Goal: Task Accomplishment & Management: Use online tool/utility

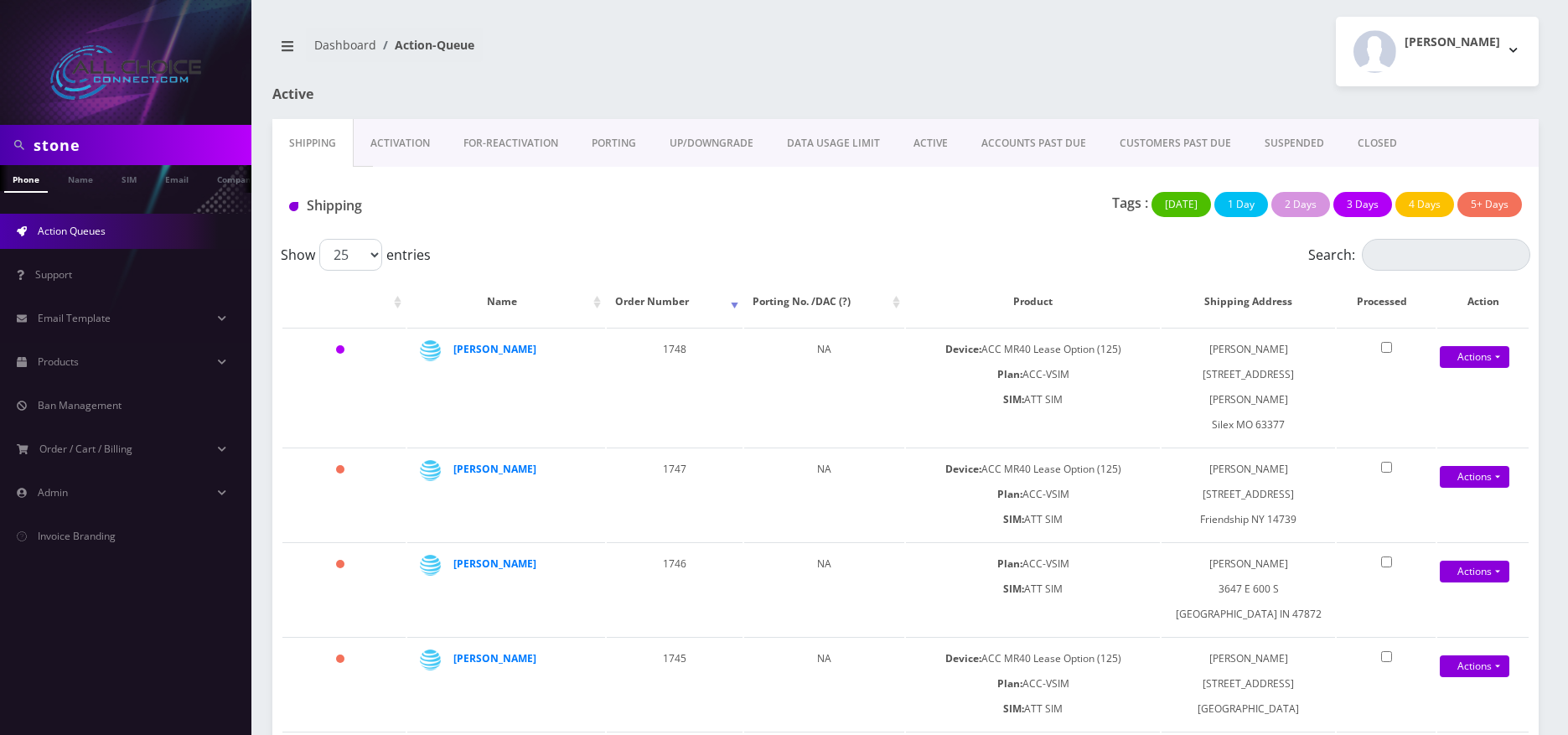
click at [122, 148] on input "stone" at bounding box center [140, 145] width 214 height 32
type input "[PERSON_NAME]"
click at [74, 187] on link "Name" at bounding box center [80, 178] width 41 height 27
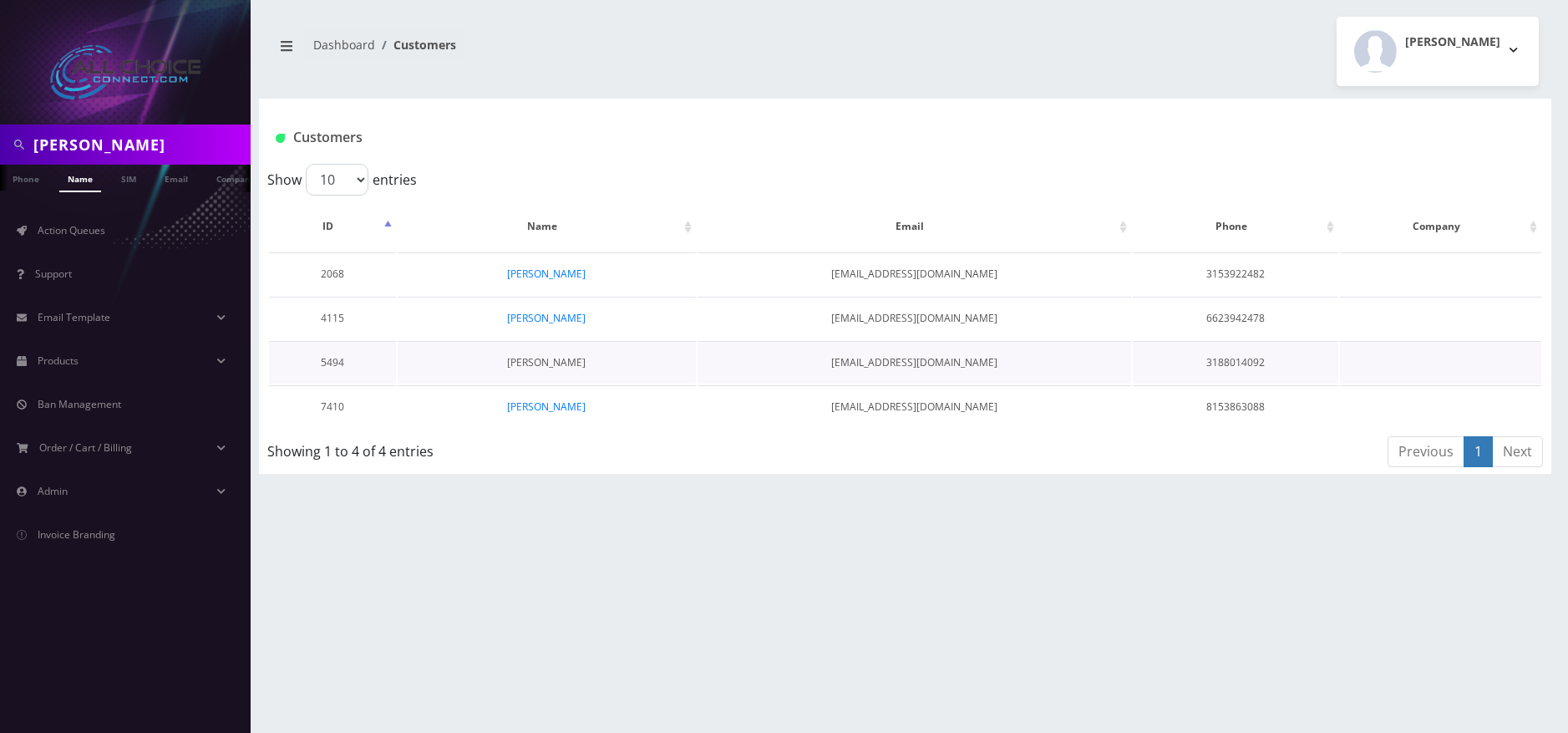
drag, startPoint x: 554, startPoint y: 363, endPoint x: 617, endPoint y: 371, distance: 63.5
click at [554, 363] on link "[PERSON_NAME]" at bounding box center [547, 362] width 79 height 14
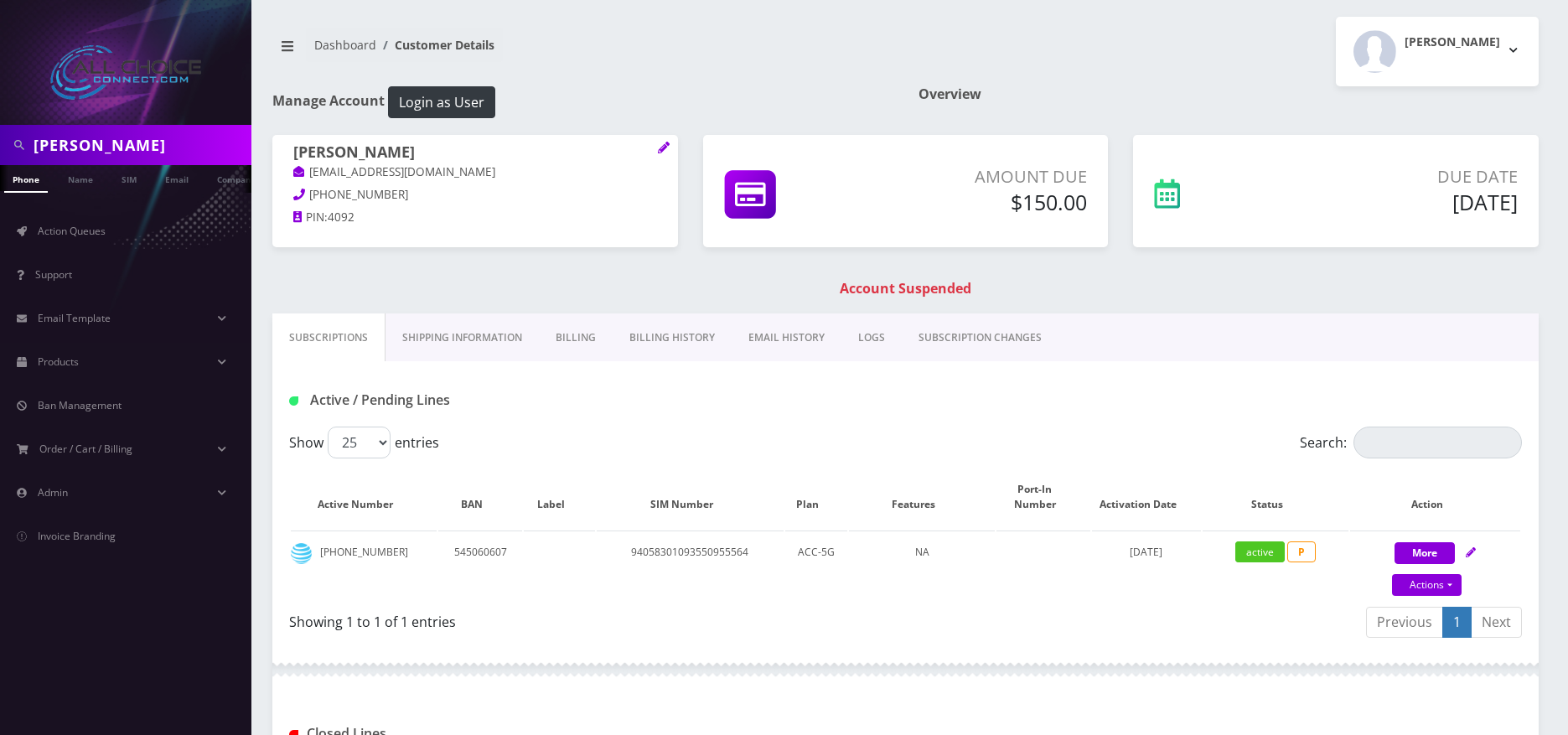
click at [582, 336] on link "Billing" at bounding box center [576, 338] width 74 height 49
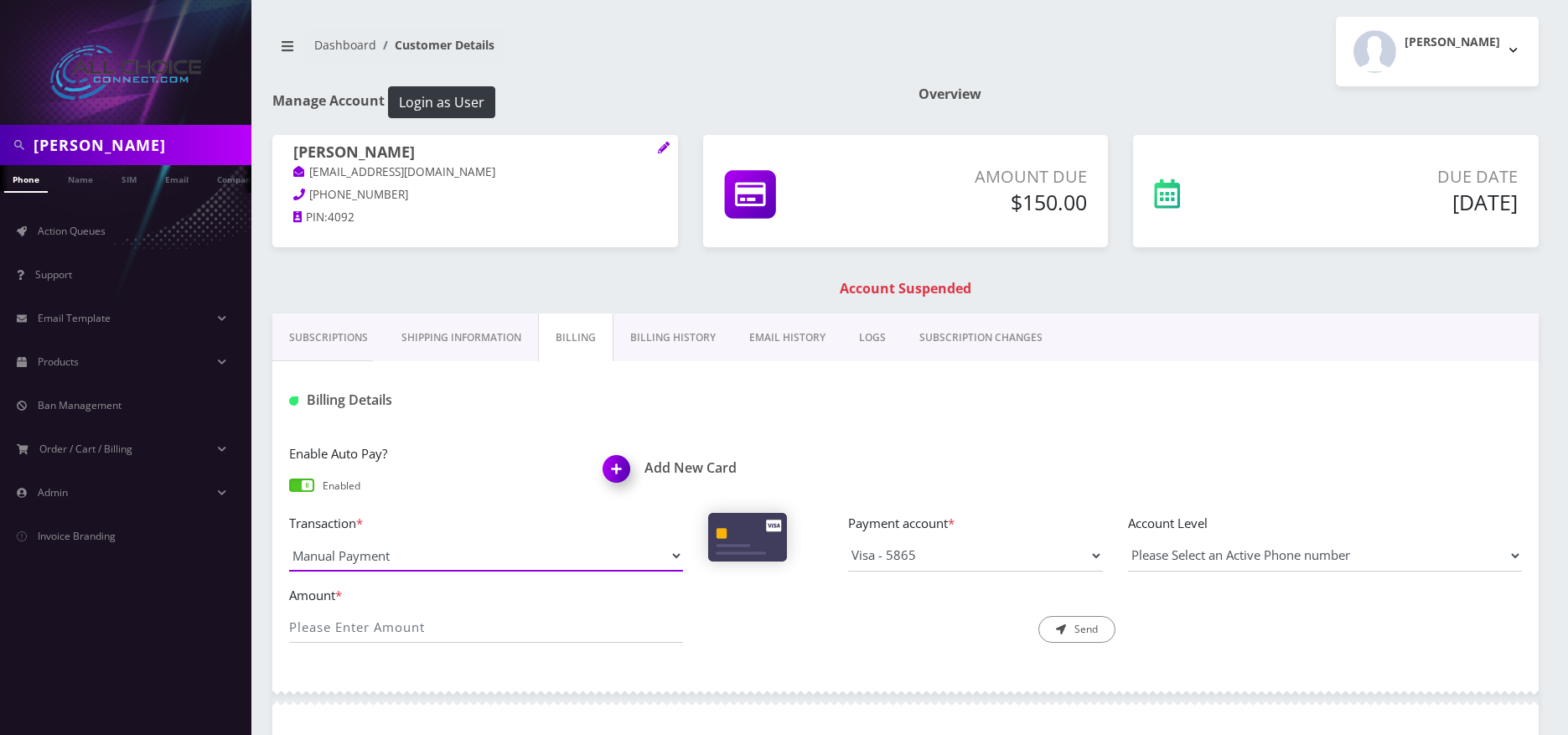
click at [433, 553] on select "Manual Payment Custom Charge Manual Credit Custom Invoice" at bounding box center [486, 556] width 394 height 32
select select "Manual Credit"
click at [289, 540] on select "Manual Payment Custom Charge Manual Credit Custom Invoice" at bounding box center [486, 556] width 394 height 32
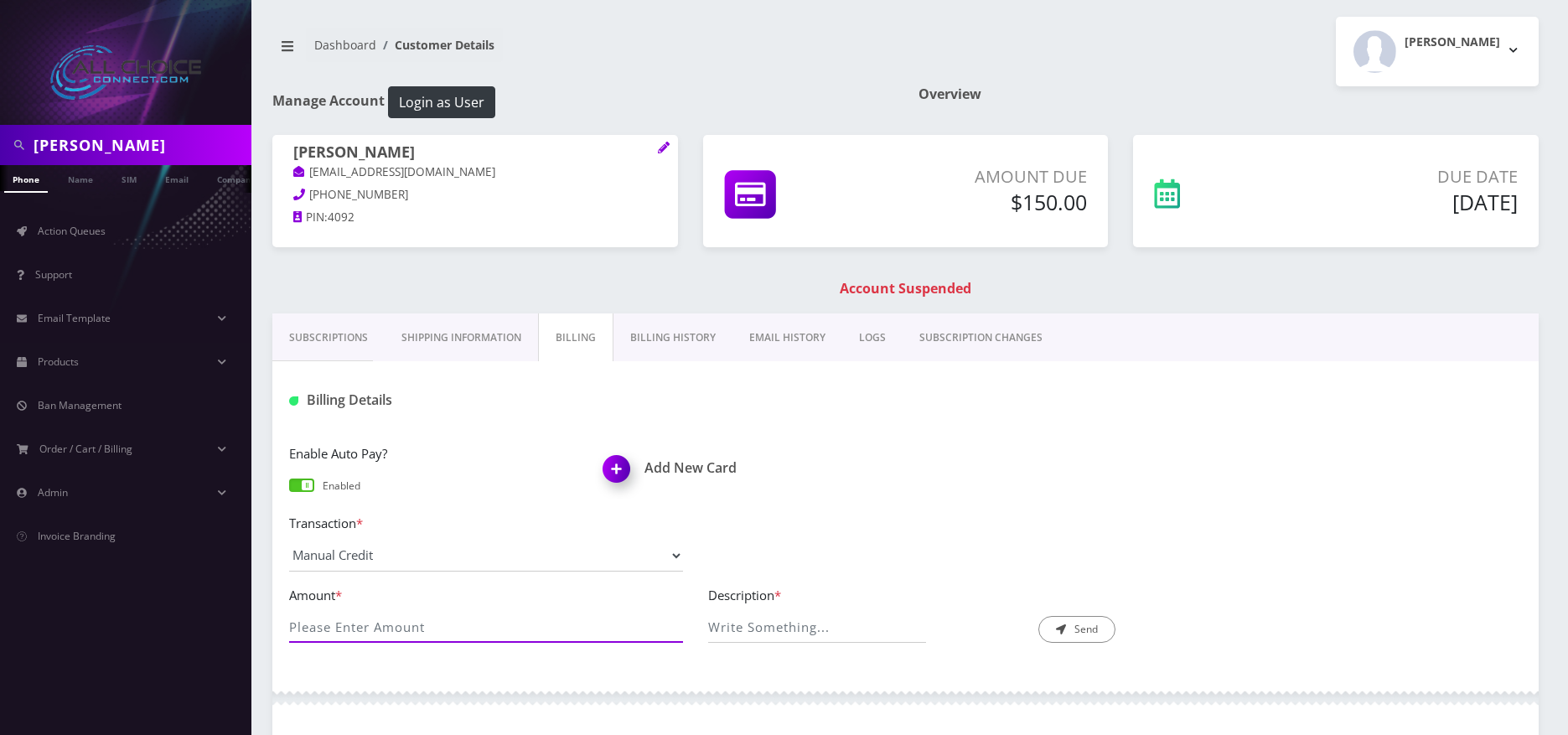
click at [390, 624] on input "Amount *" at bounding box center [486, 627] width 394 height 32
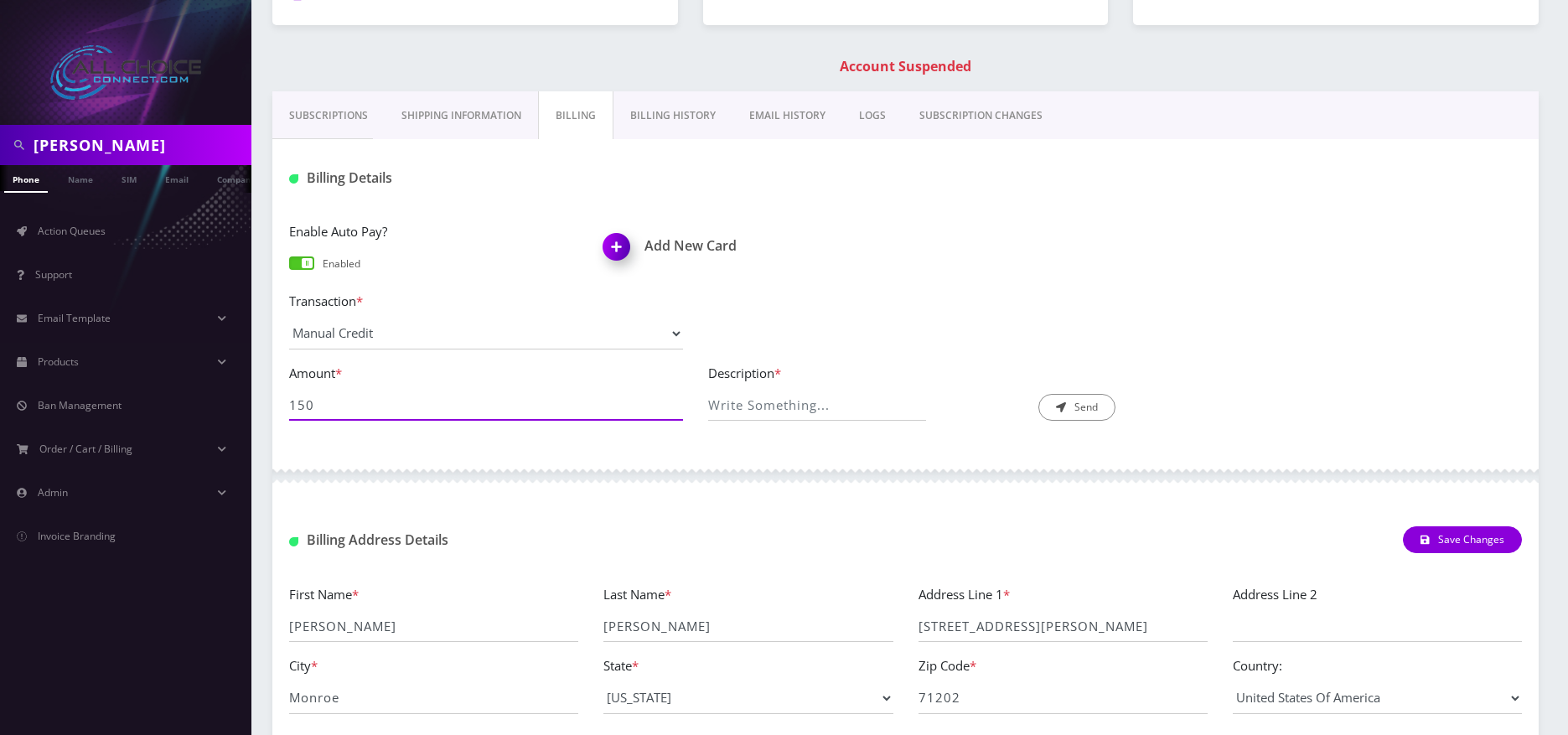
scroll to position [252, 0]
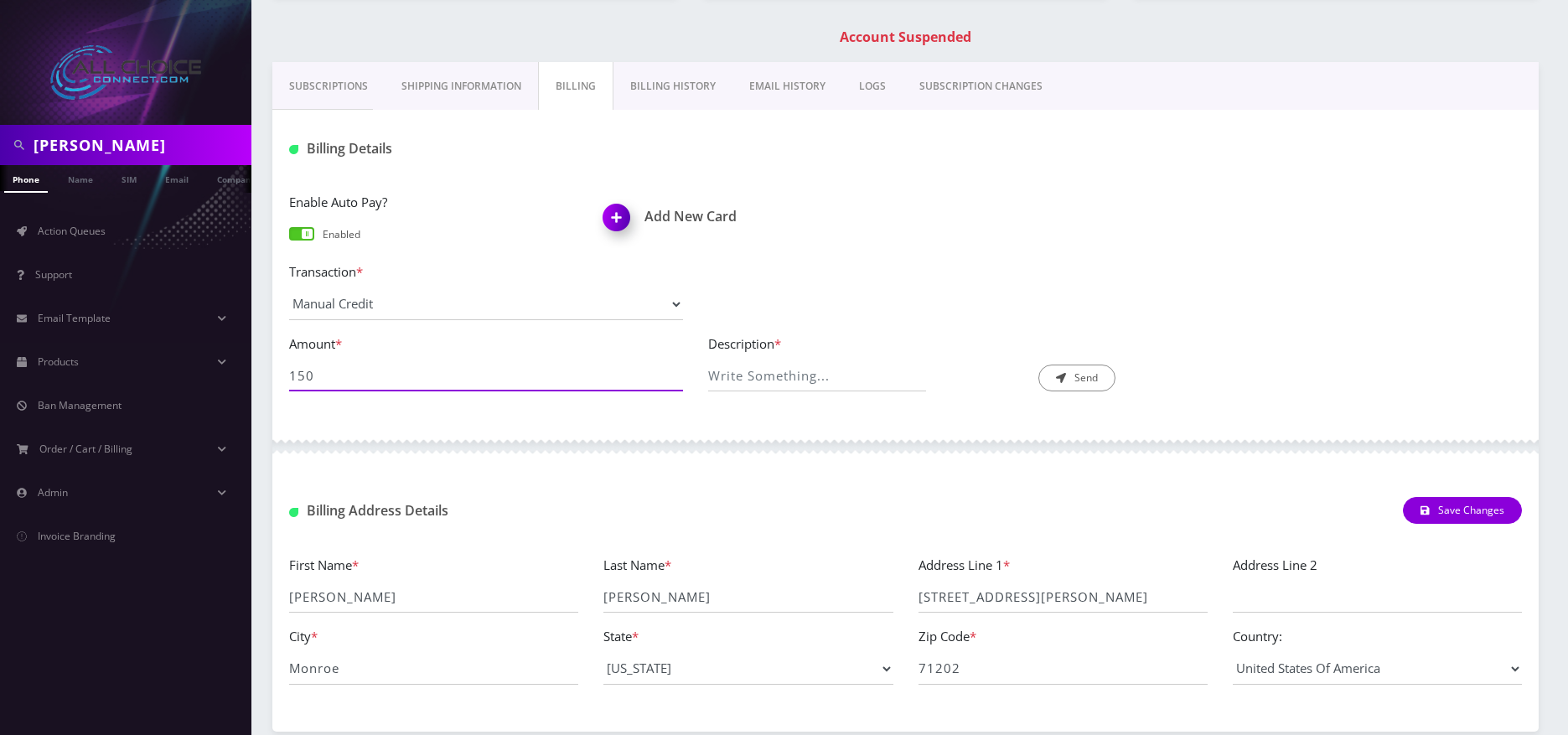
type input "150"
click at [853, 380] on input "Description *" at bounding box center [816, 375] width 217 height 32
type input "x"
type input "zero out account"
click at [1074, 385] on button "Send" at bounding box center [1077, 378] width 77 height 26
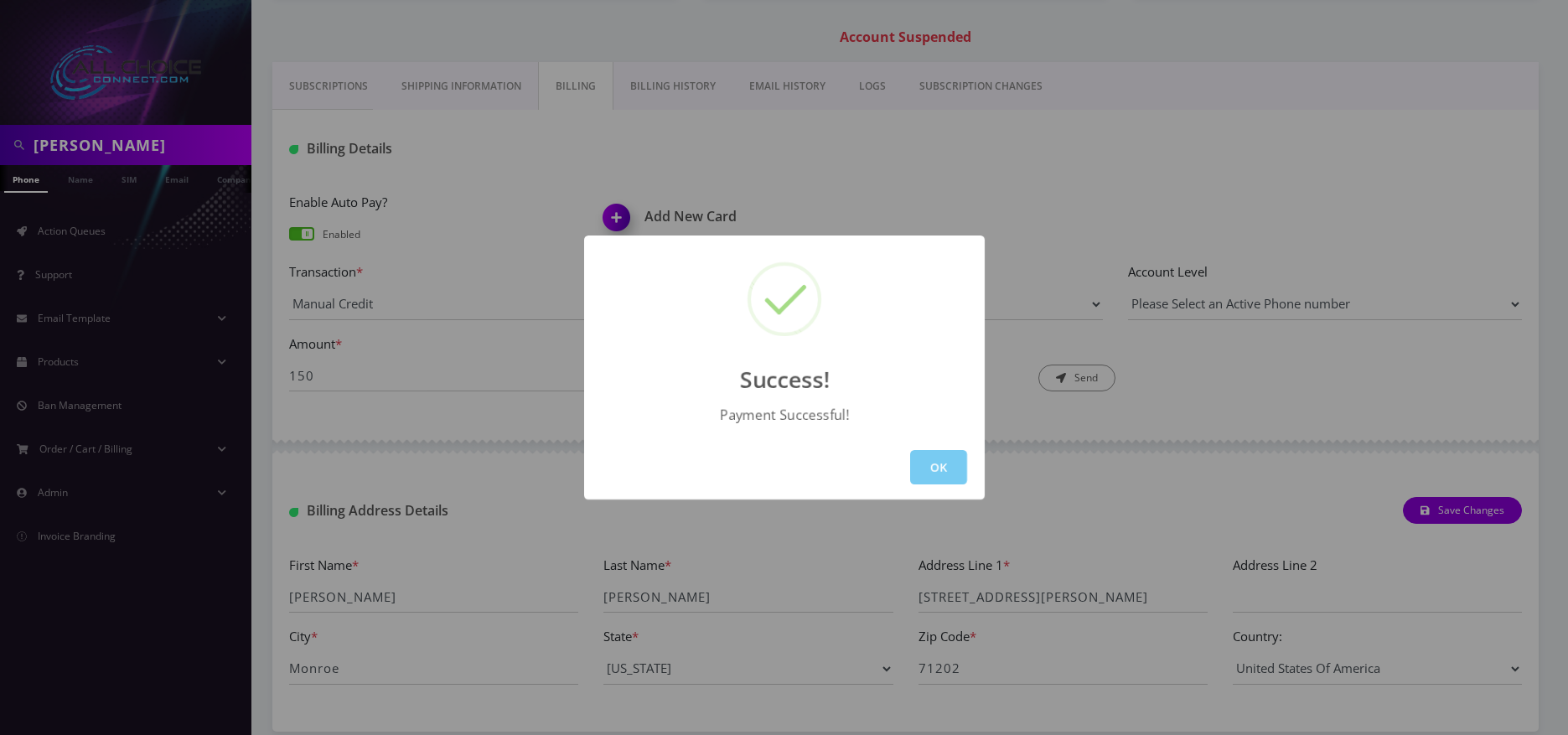
click at [933, 465] on button "OK" at bounding box center [939, 467] width 57 height 34
